Goal: Check status

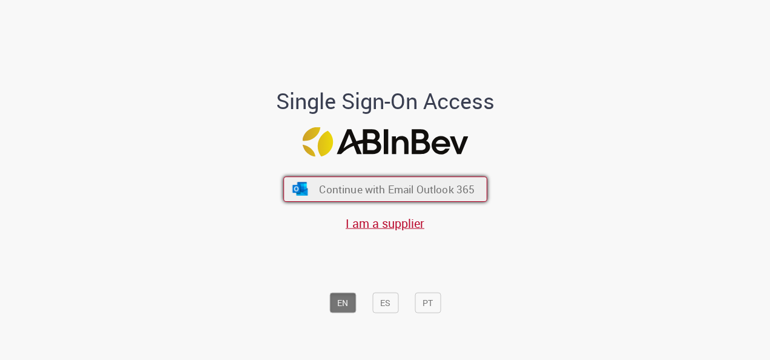
click at [466, 189] on span "Continue with Email Outlook 365" at bounding box center [397, 189] width 156 height 14
